Goal: Information Seeking & Learning: Learn about a topic

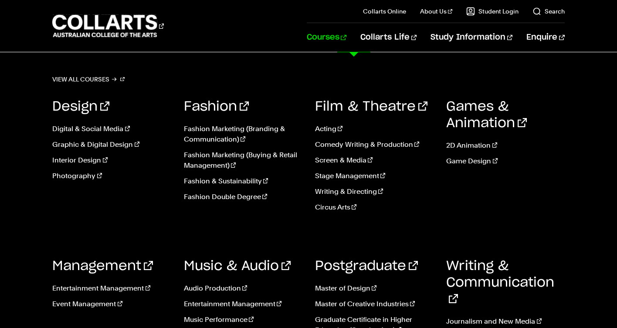
click at [347, 41] on link "Courses" at bounding box center [327, 37] width 40 height 29
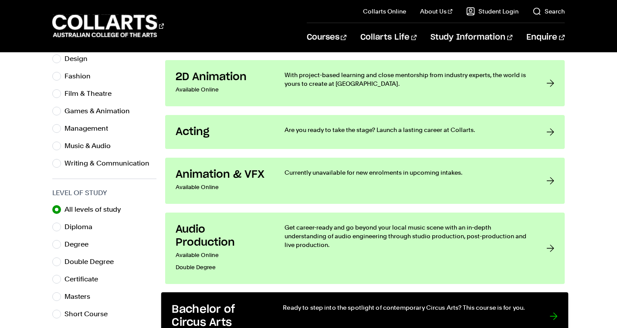
scroll to position [312, 0]
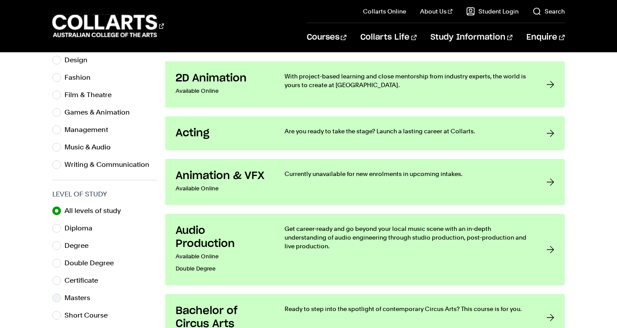
click at [84, 300] on label "Masters" at bounding box center [81, 298] width 33 height 12
click at [61, 300] on input "Masters" at bounding box center [56, 298] width 9 height 9
radio input "true"
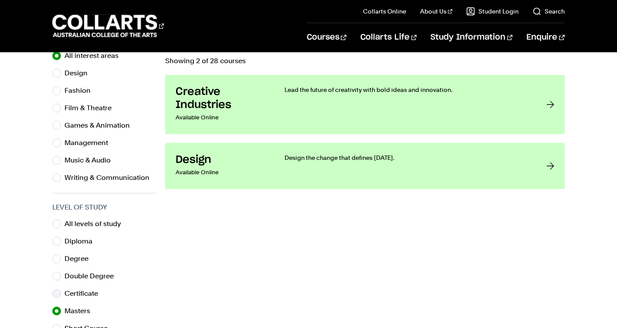
scroll to position [293, 0]
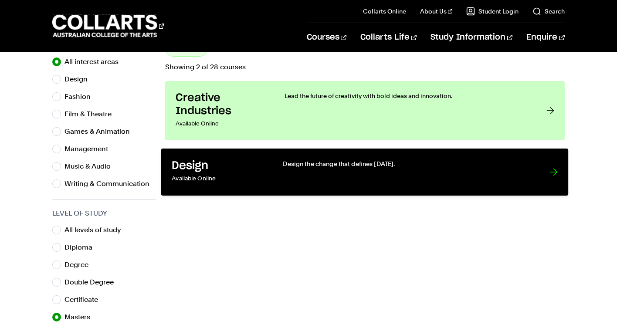
click at [470, 160] on p "Design the change that defines [DATE]." at bounding box center [407, 164] width 249 height 9
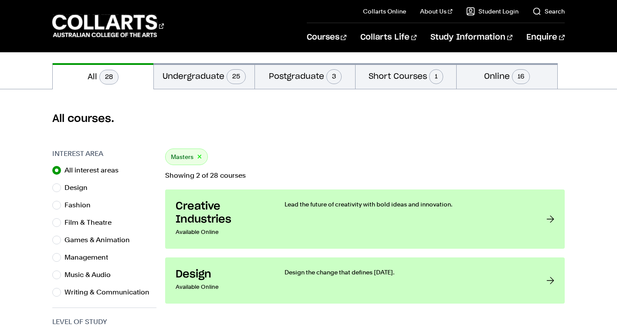
scroll to position [191, 0]
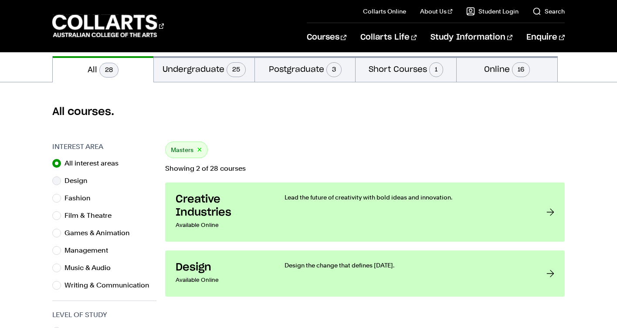
click at [80, 182] on label "Design" at bounding box center [80, 181] width 30 height 12
click at [61, 182] on input "Design" at bounding box center [56, 181] width 9 height 9
radio input "true"
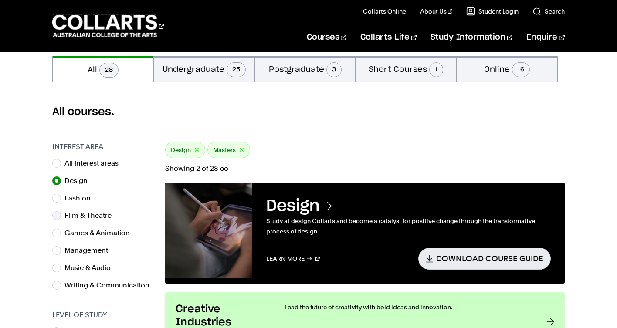
scroll to position [318, 0]
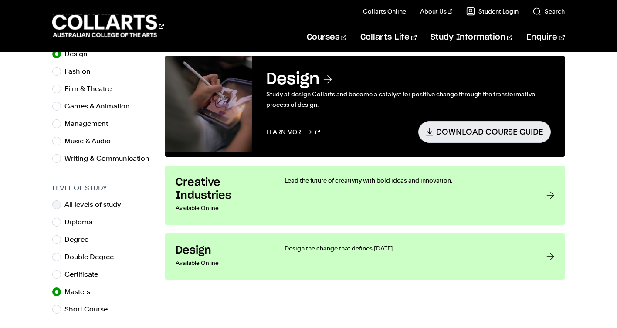
click at [83, 208] on label "All levels of study" at bounding box center [97, 205] width 64 height 12
click at [61, 208] on input "All levels of study" at bounding box center [56, 205] width 9 height 9
radio input "true"
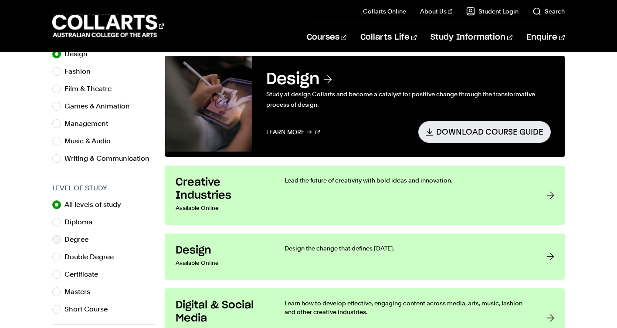
click at [77, 240] on label "Degree" at bounding box center [80, 240] width 31 height 12
click at [61, 240] on input "Degree" at bounding box center [56, 239] width 9 height 9
radio input "true"
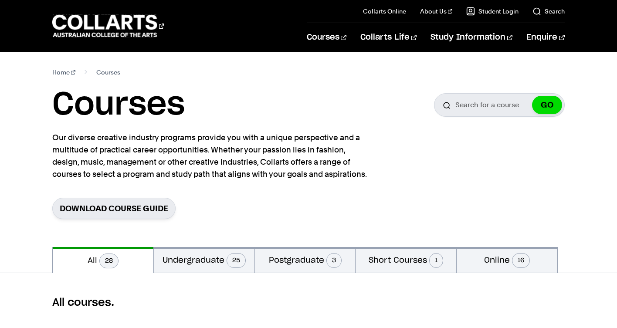
scroll to position [59, 0]
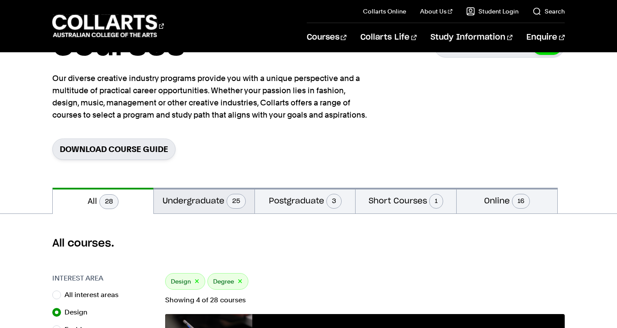
click at [218, 199] on button "Undergraduate 25" at bounding box center [204, 201] width 101 height 26
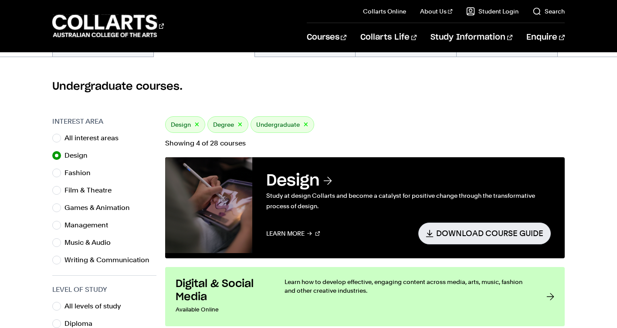
scroll to position [220, 0]
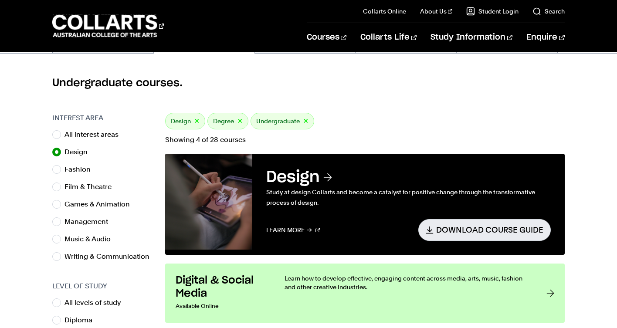
click at [304, 120] on button "×" at bounding box center [305, 121] width 5 height 10
click at [82, 174] on label "Fashion" at bounding box center [81, 170] width 33 height 12
click at [61, 174] on input "Fashion" at bounding box center [56, 169] width 9 height 9
radio input "true"
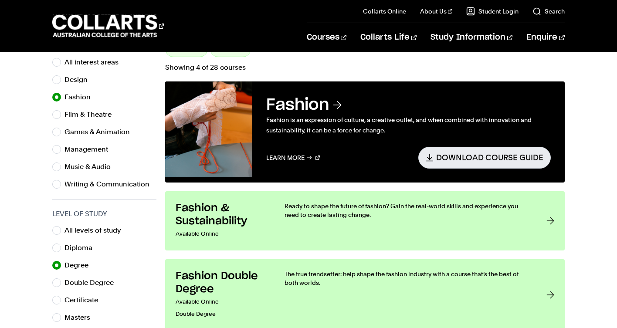
scroll to position [293, 0]
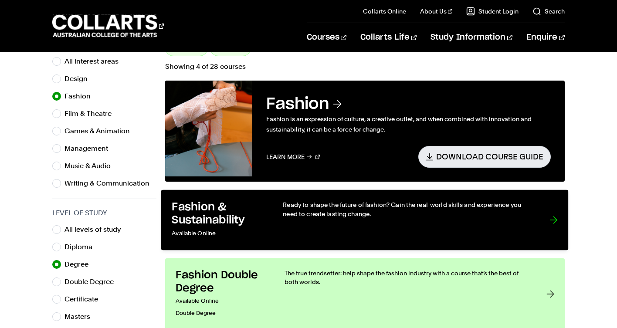
click at [372, 223] on div "Ready to shape the future of fashion? Gain the real-world skills and experience…" at bounding box center [407, 220] width 249 height 39
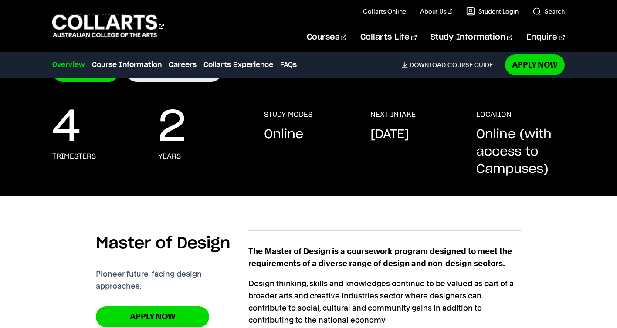
scroll to position [154, 0]
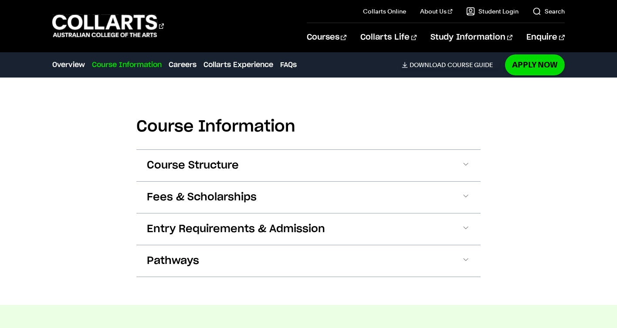
scroll to position [965, 0]
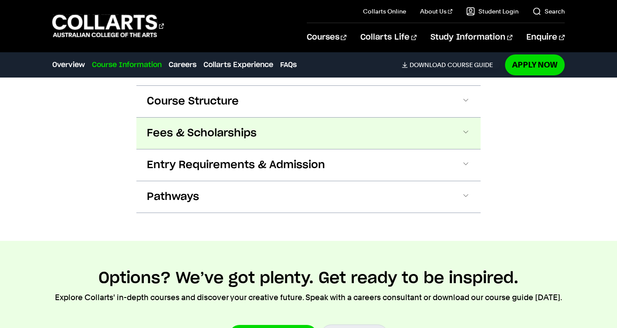
click at [282, 118] on button "Fees & Scholarships" at bounding box center [308, 133] width 344 height 31
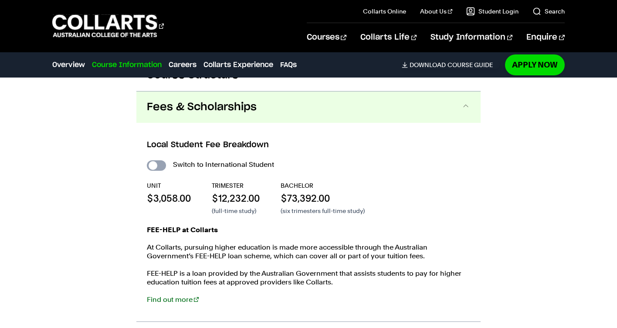
click at [151, 160] on input "International Student" at bounding box center [156, 165] width 19 height 10
checkbox input "true"
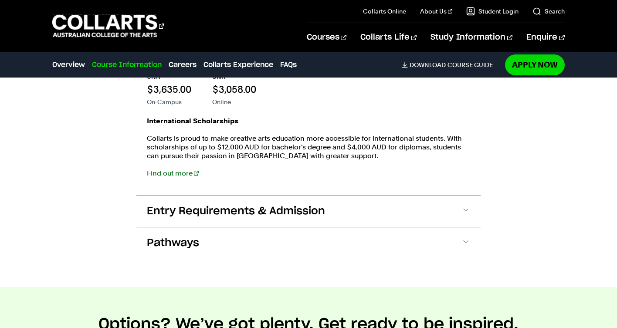
scroll to position [1081, 0]
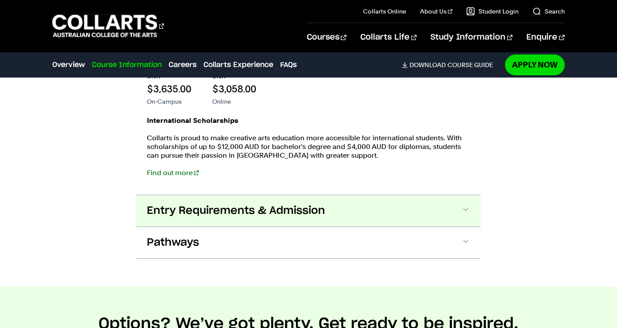
click at [199, 207] on span "Entry Requirements & Admission" at bounding box center [236, 211] width 178 height 14
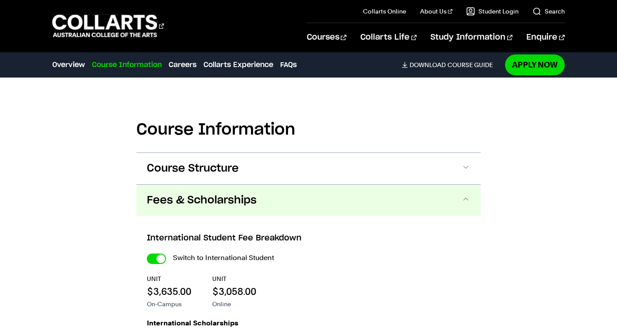
scroll to position [585, 0]
